Goal: Task Accomplishment & Management: Complete application form

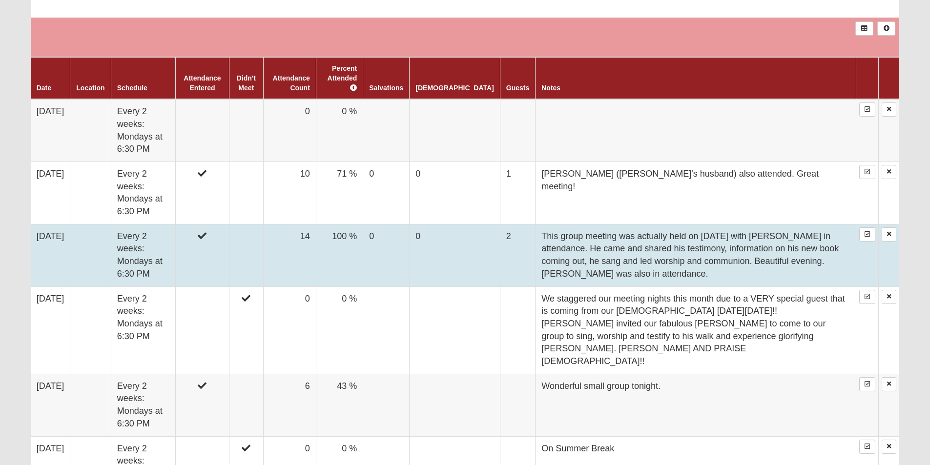
scroll to position [556, 0]
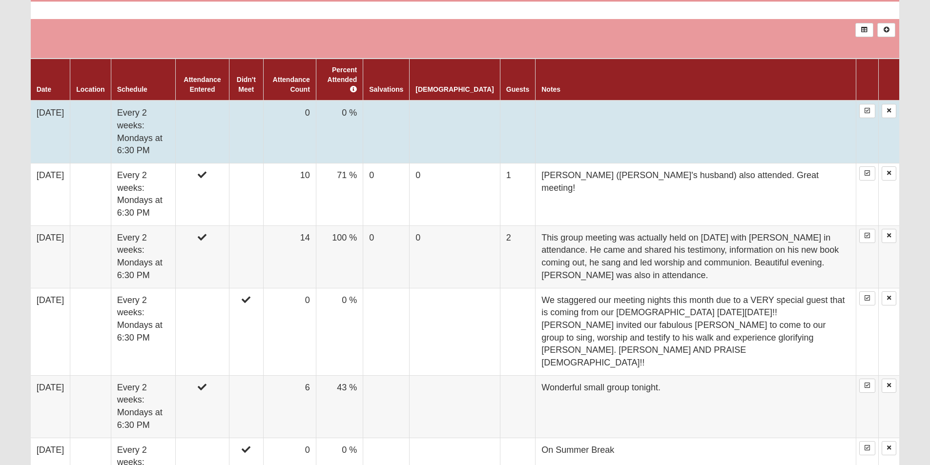
click at [363, 102] on td "0 %" at bounding box center [339, 132] width 47 height 62
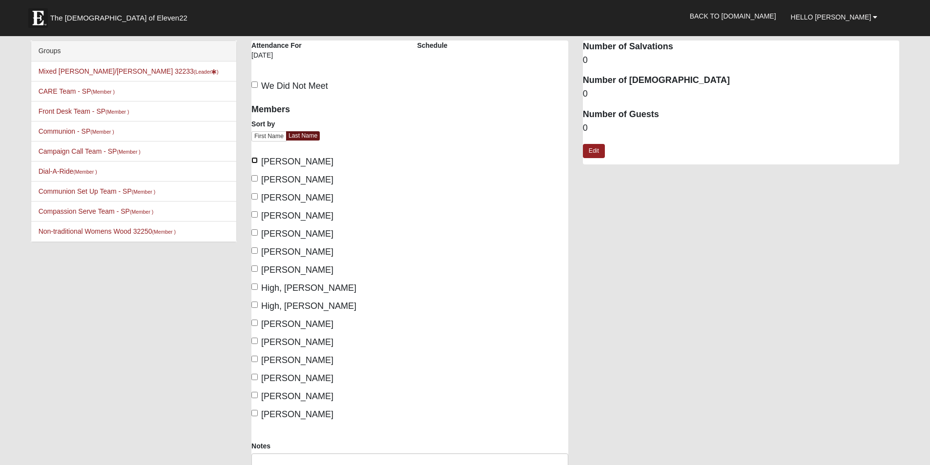
click at [257, 159] on input "Almand, Amos" at bounding box center [254, 160] width 6 height 6
checkbox input "true"
click at [256, 178] on input "Almand, Pam" at bounding box center [254, 178] width 6 height 6
checkbox input "true"
click at [254, 214] on input "Hansen, Bonnie" at bounding box center [254, 214] width 6 height 6
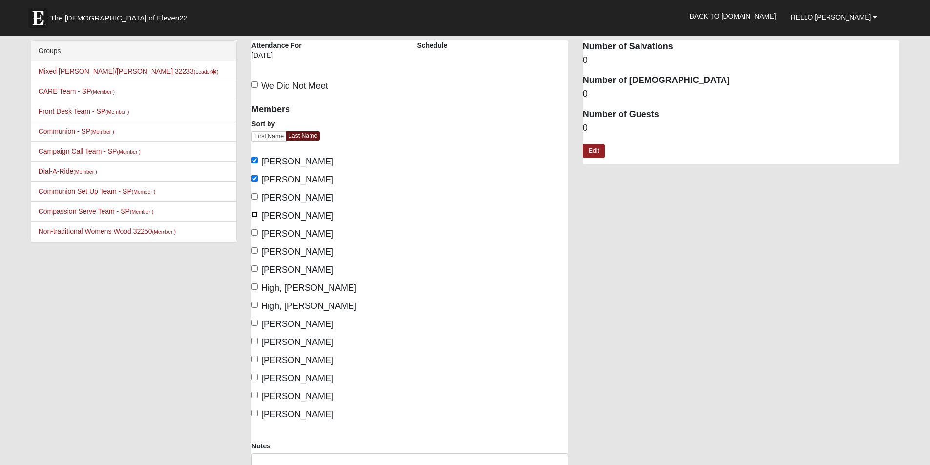
checkbox input "true"
click at [254, 233] on input "Hansen, Kirk" at bounding box center [254, 232] width 6 height 6
checkbox input "true"
click at [255, 252] on input "Healy, Grant" at bounding box center [254, 251] width 6 height 6
checkbox input "true"
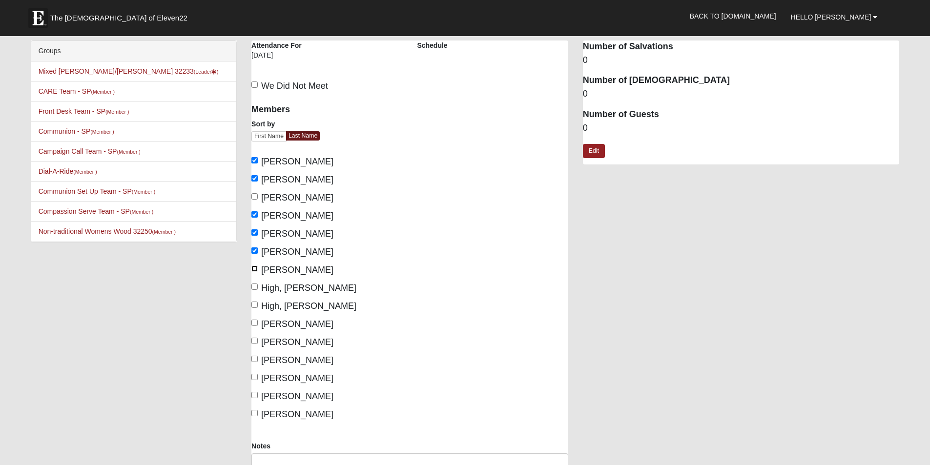
click at [254, 269] on input "Healy, Maria" at bounding box center [254, 269] width 6 height 6
checkbox input "true"
click at [255, 305] on input "High, Tracy" at bounding box center [254, 305] width 6 height 6
checkbox input "true"
click at [254, 322] on input "Lucas, Lori" at bounding box center [254, 323] width 6 height 6
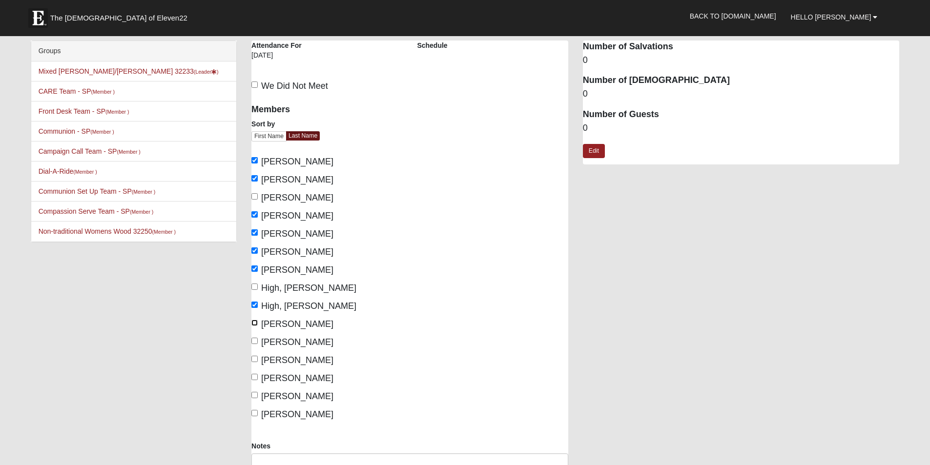
checkbox input "true"
click at [254, 339] on input "Lucas, Scott" at bounding box center [254, 341] width 6 height 6
checkbox input "true"
click at [255, 357] on input "McCullers, Brenda" at bounding box center [254, 359] width 6 height 6
checkbox input "true"
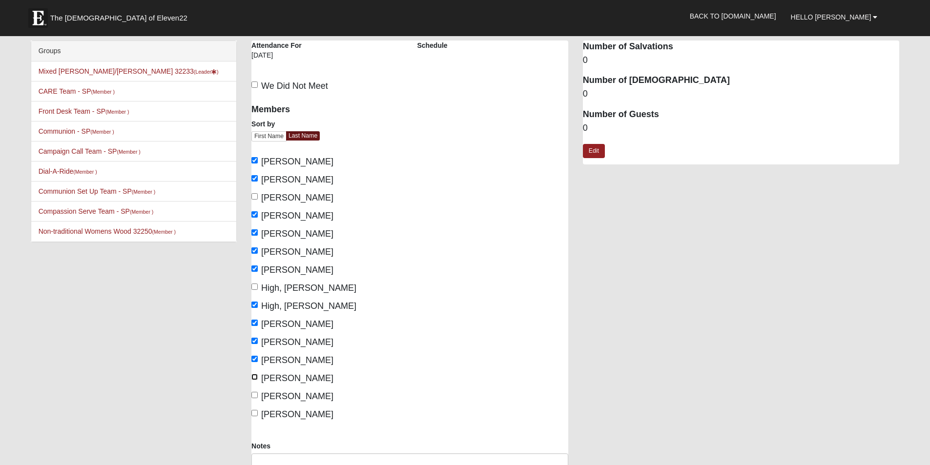
click at [252, 376] on input "McCullers, Ray" at bounding box center [254, 377] width 6 height 6
checkbox input "true"
click at [255, 397] on input "McGeachy, Collis" at bounding box center [254, 395] width 6 height 6
checkbox input "true"
click at [255, 413] on input "McGeachy, Debbie" at bounding box center [254, 413] width 6 height 6
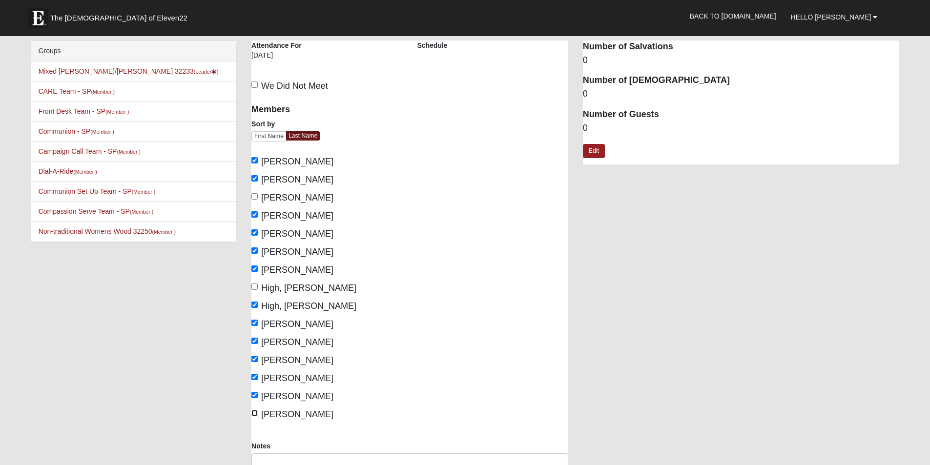
checkbox input "true"
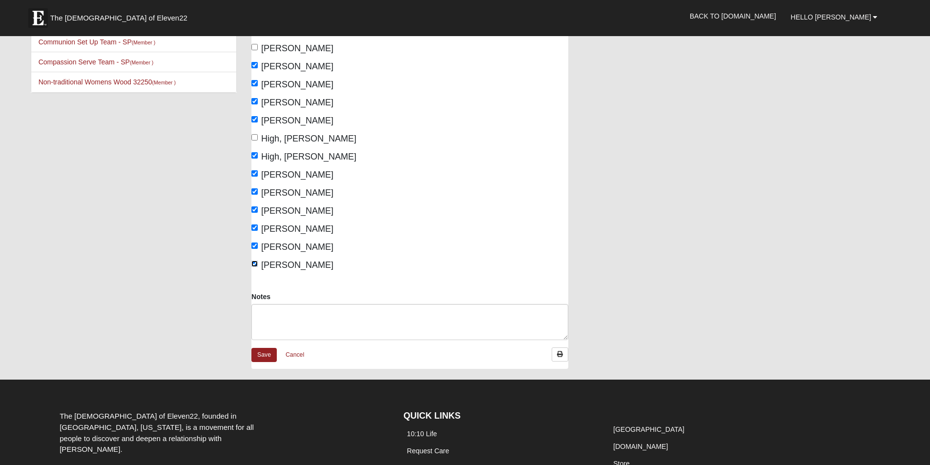
scroll to position [197, 0]
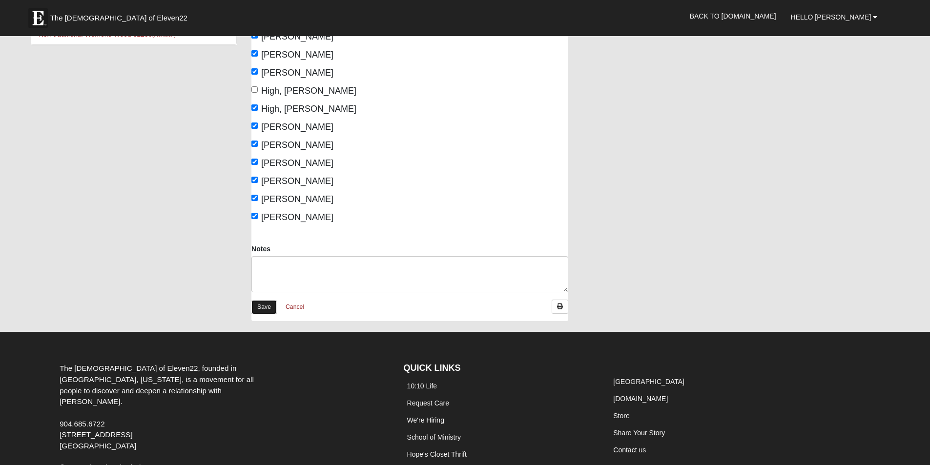
click at [269, 303] on link "Save" at bounding box center [263, 307] width 25 height 14
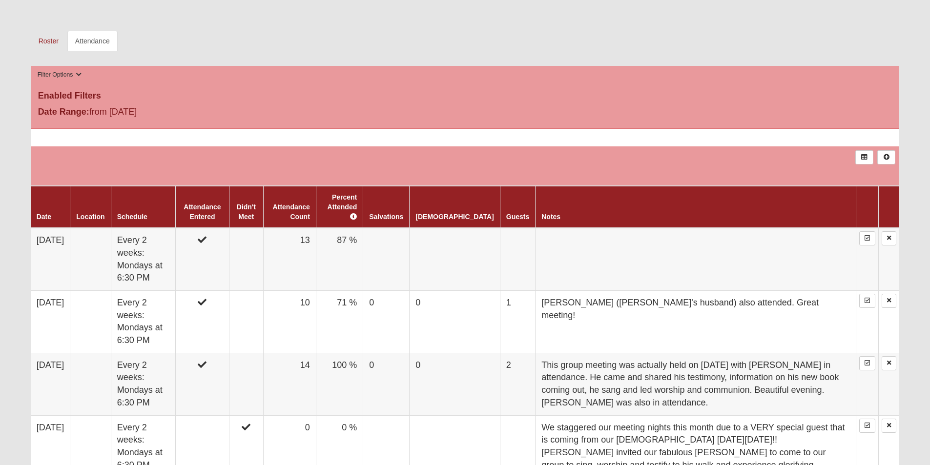
scroll to position [435, 0]
